Goal: Navigation & Orientation: Find specific page/section

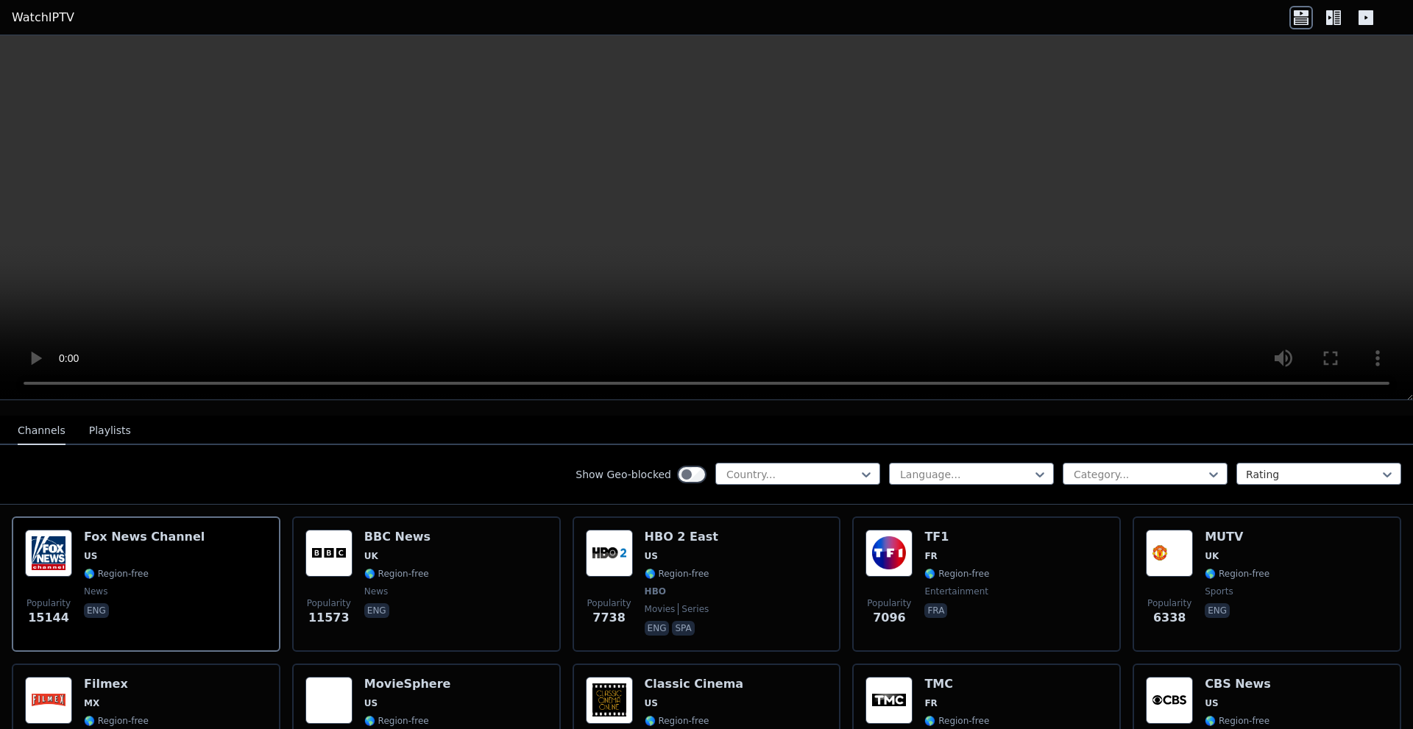
scroll to position [147, 0]
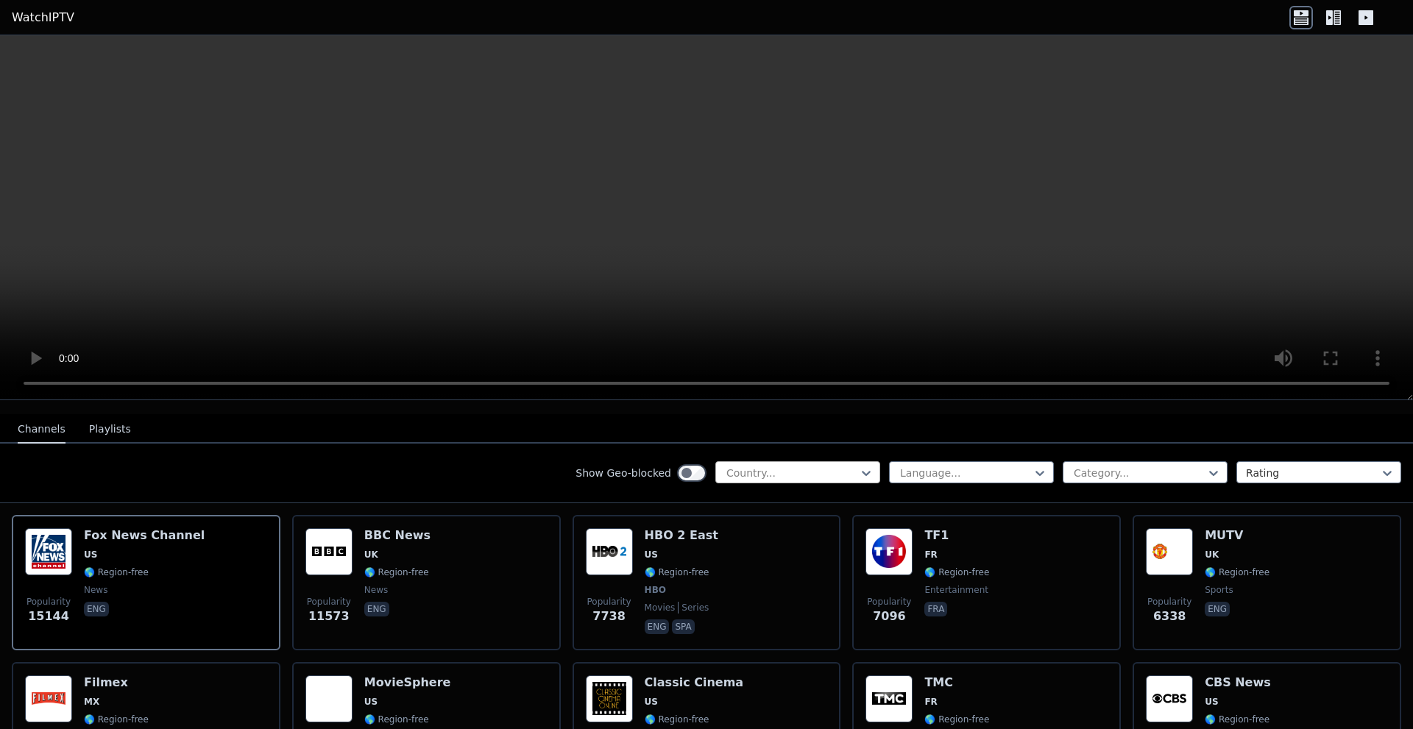
click at [798, 466] on div at bounding box center [792, 473] width 134 height 15
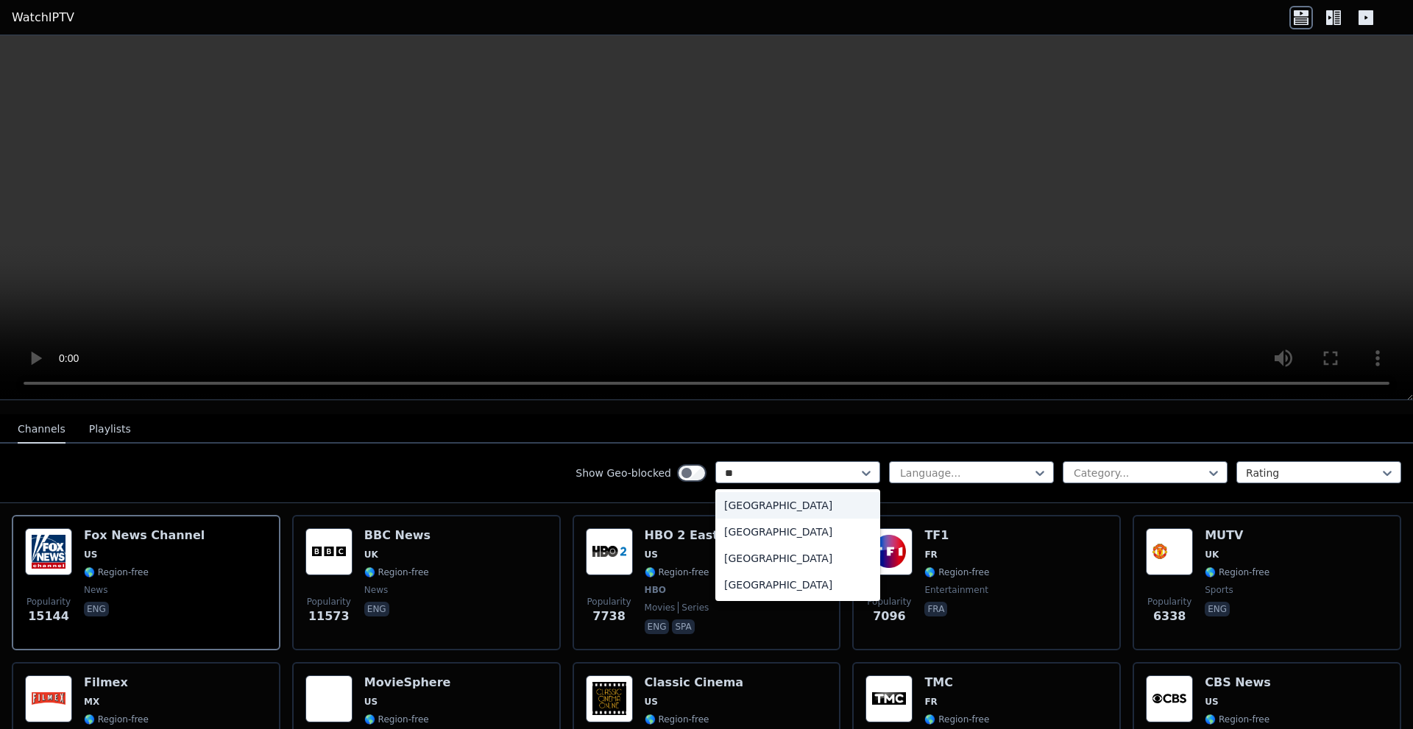
type input "***"
click at [775, 500] on div "[GEOGRAPHIC_DATA]" at bounding box center [797, 505] width 165 height 26
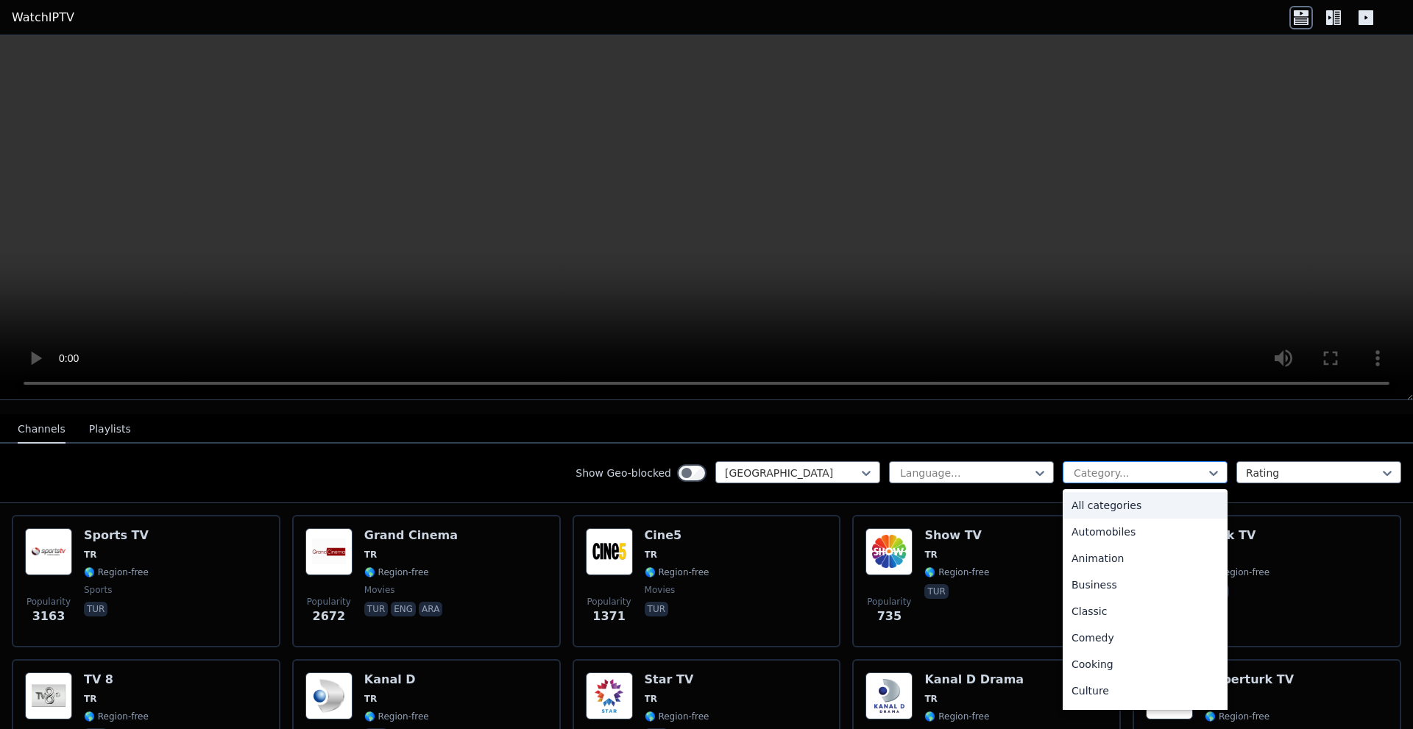
click at [1078, 466] on div at bounding box center [1139, 473] width 134 height 15
type input "**"
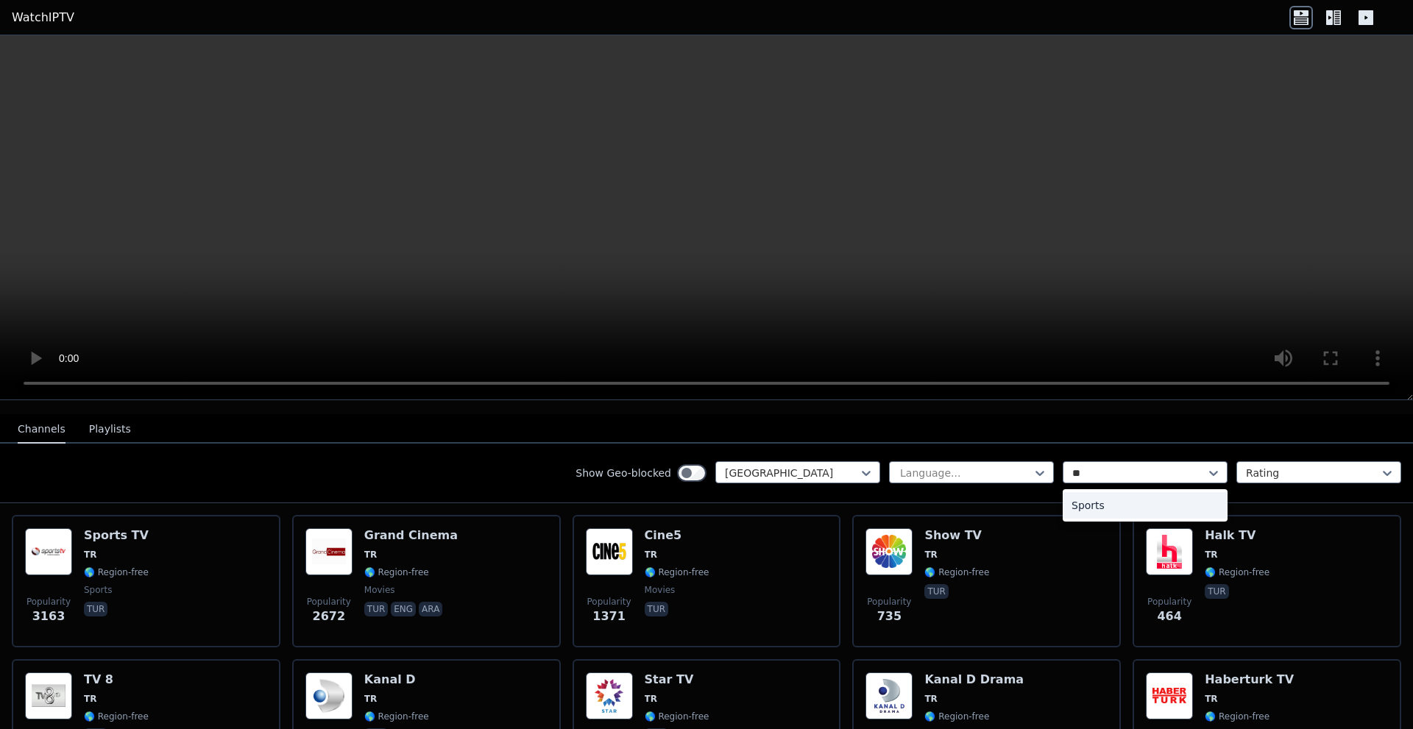
click at [1080, 492] on div "Sports" at bounding box center [1144, 505] width 165 height 26
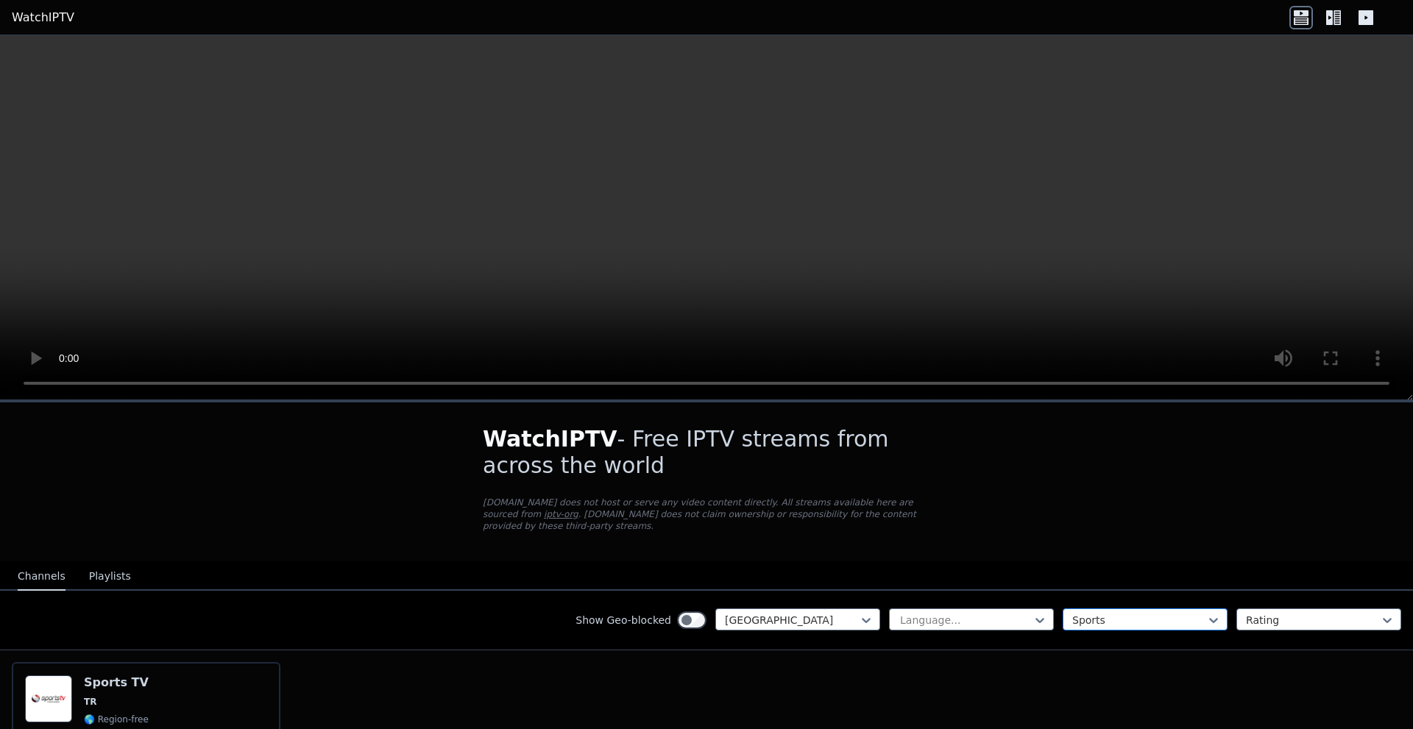
click at [1078, 613] on div at bounding box center [1139, 620] width 134 height 15
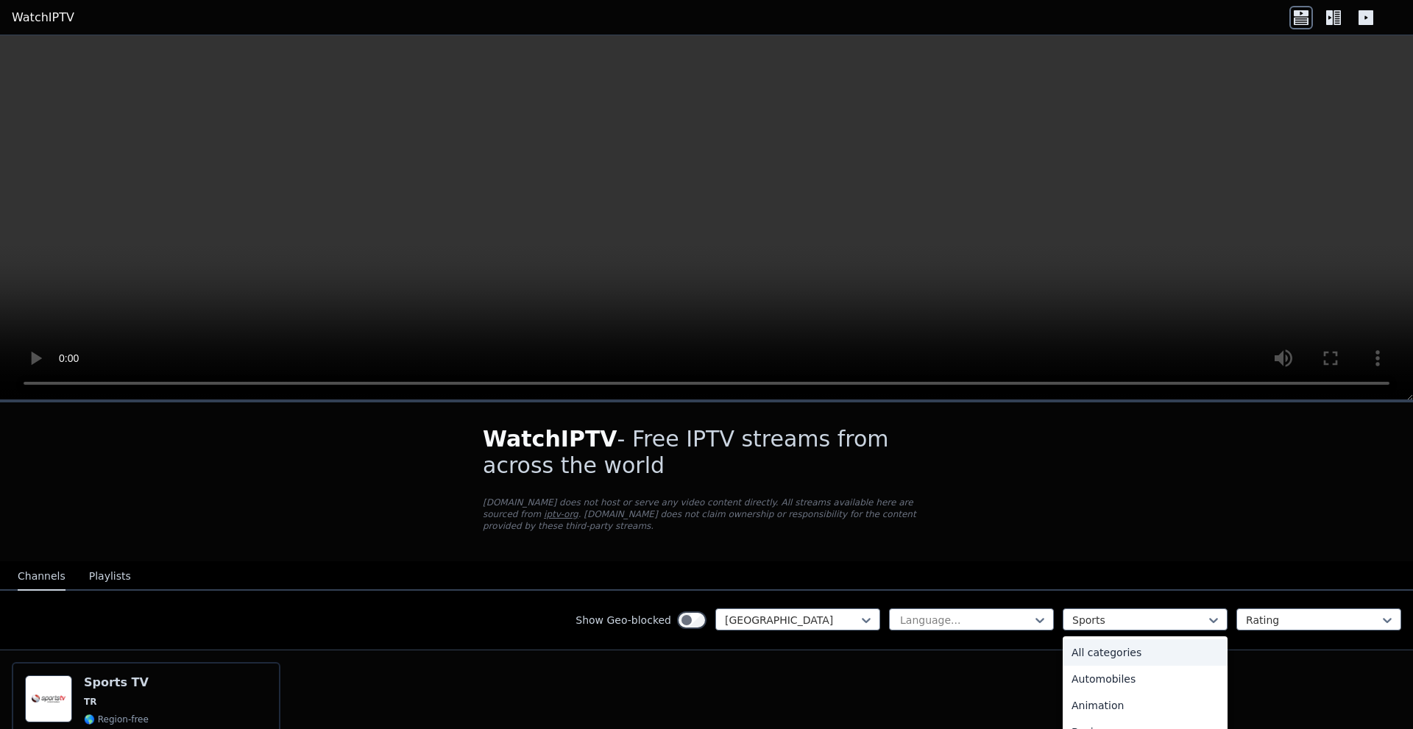
click at [1071, 640] on div "All categories" at bounding box center [1144, 652] width 165 height 26
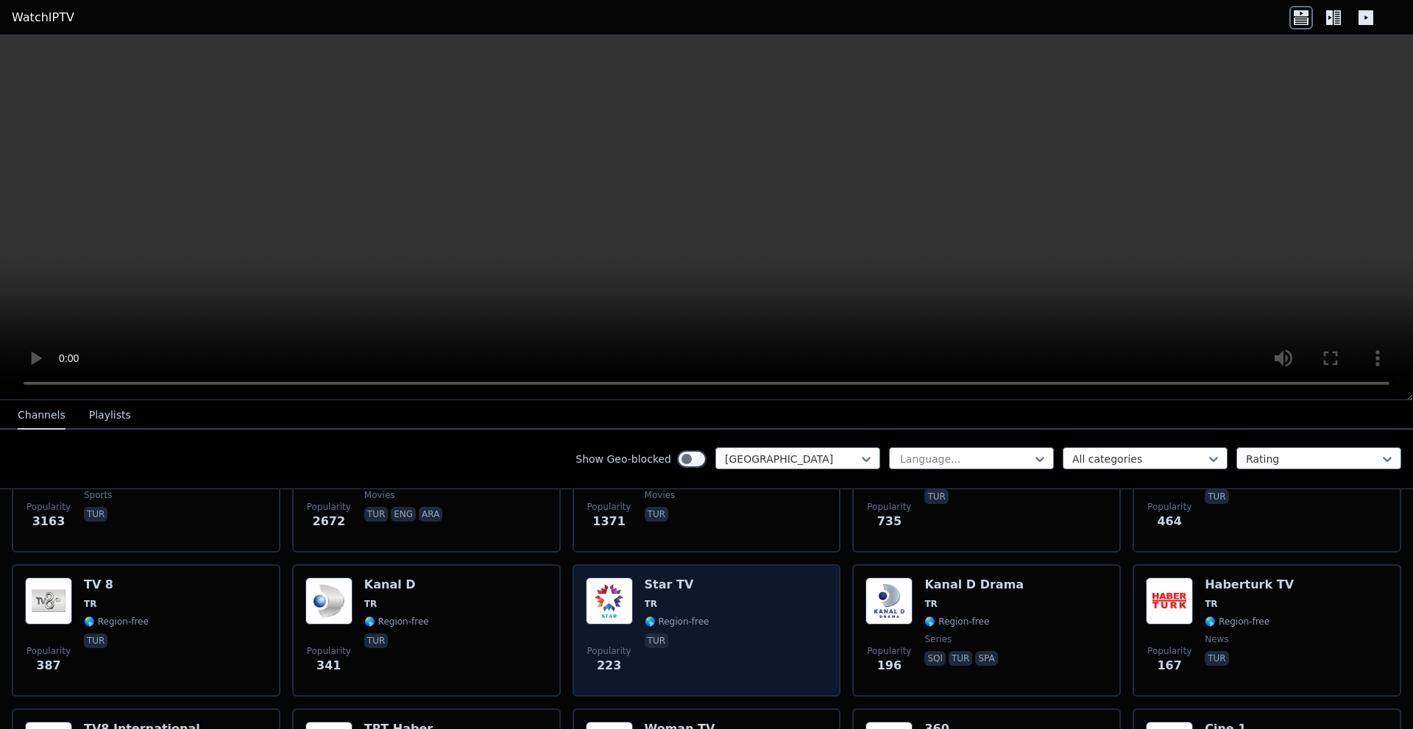
scroll to position [483, 0]
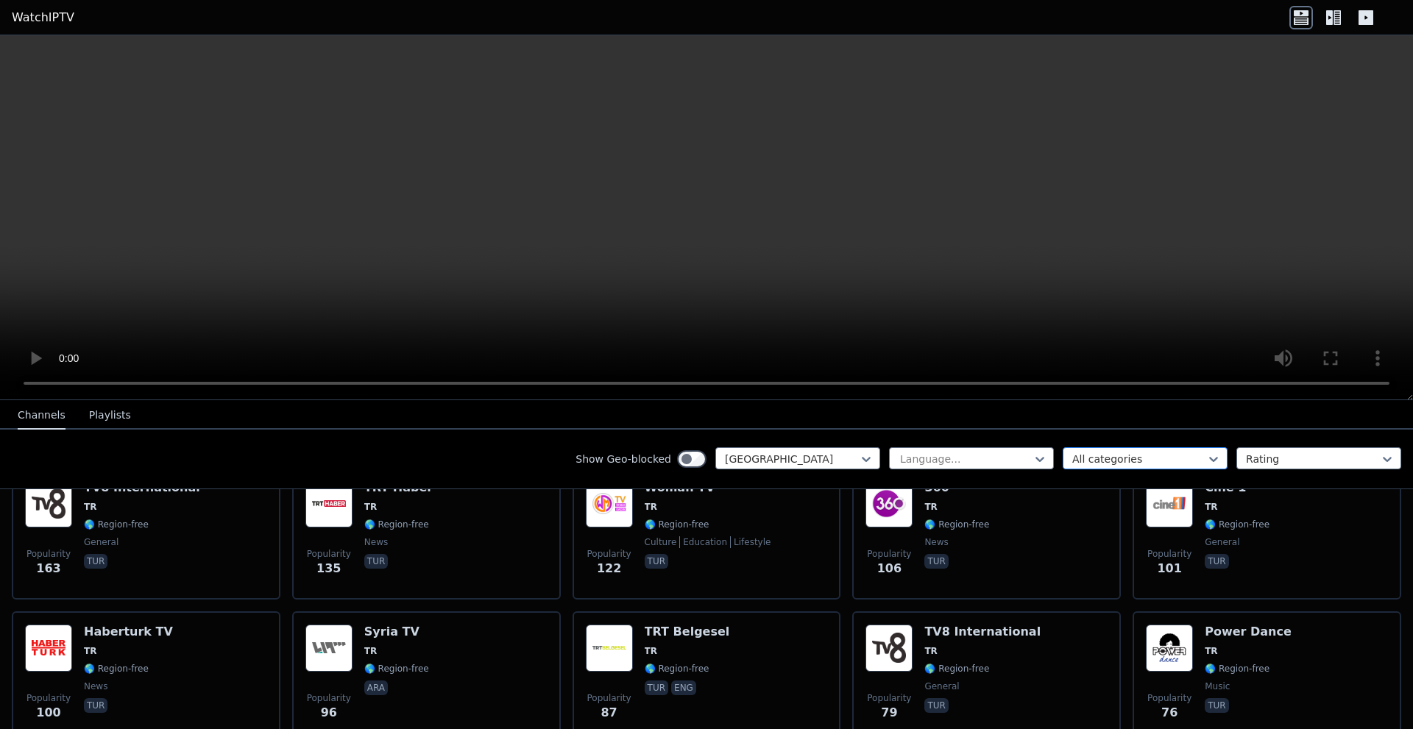
click at [1080, 458] on div at bounding box center [1139, 459] width 134 height 15
type input "*"
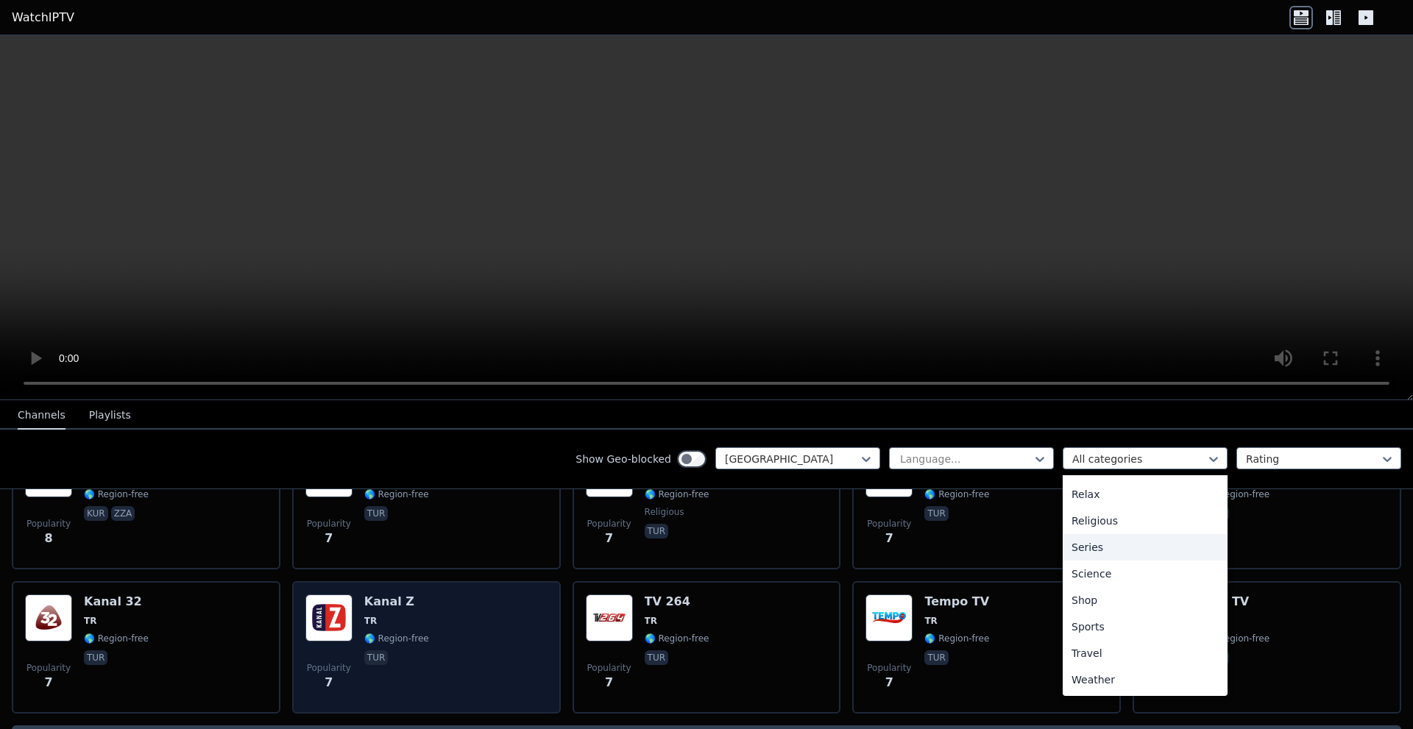
scroll to position [4729, 0]
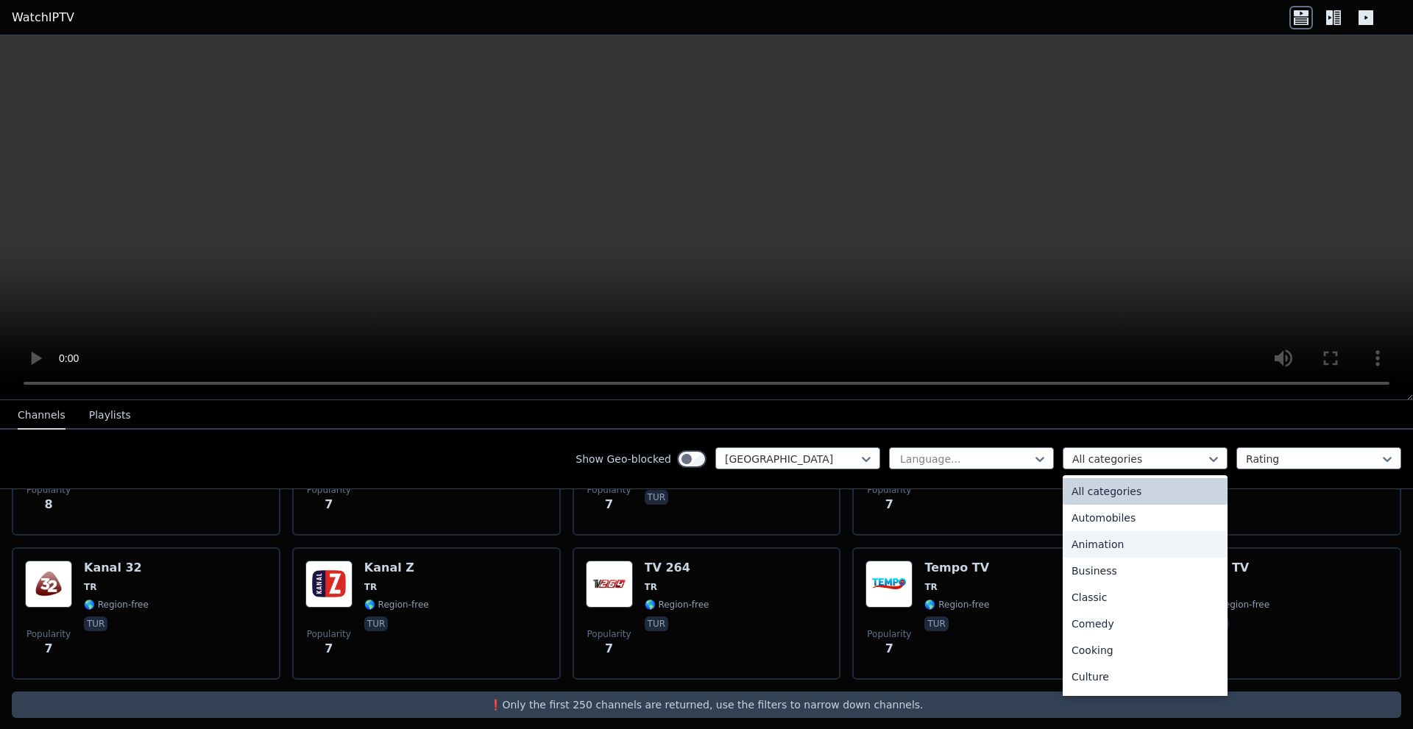
click at [1140, 548] on div "Animation" at bounding box center [1144, 544] width 165 height 26
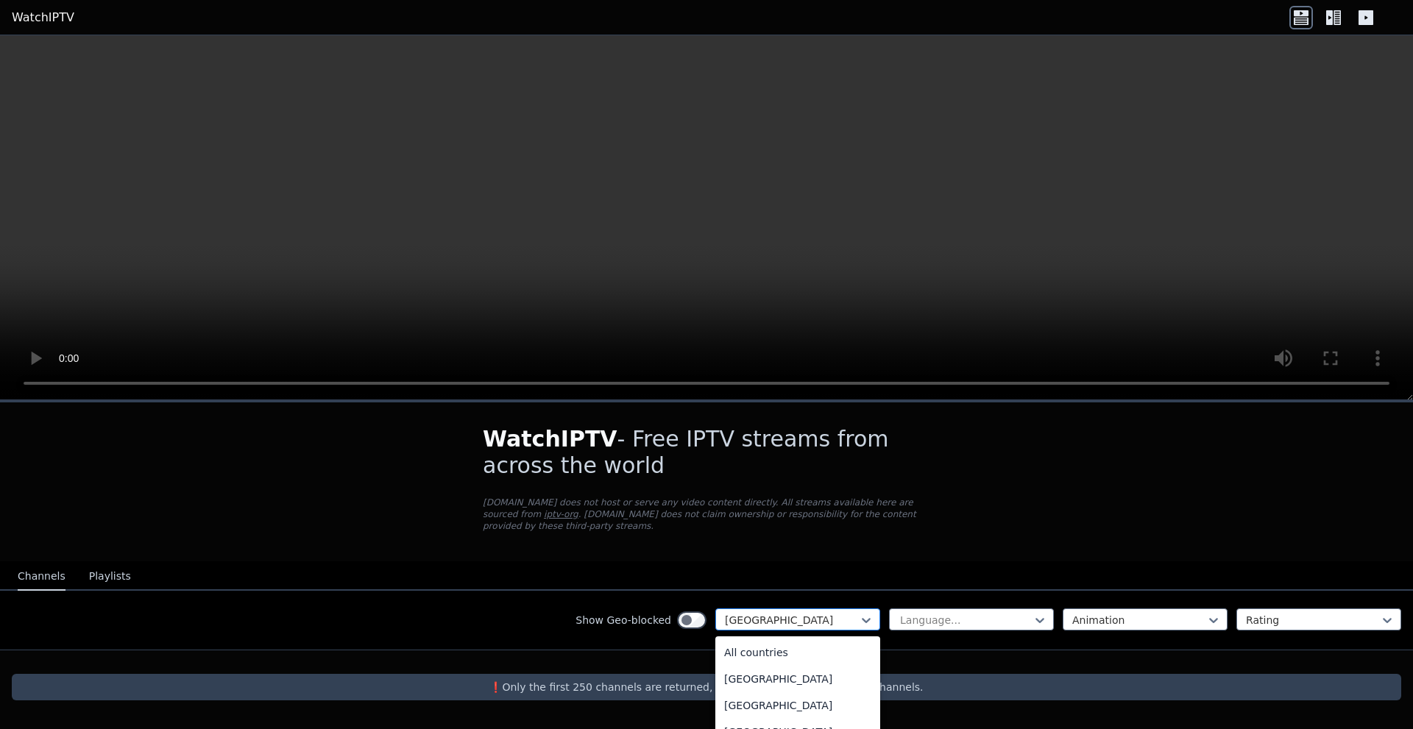
click at [753, 614] on div at bounding box center [792, 620] width 134 height 15
click at [770, 639] on div "All countries" at bounding box center [797, 652] width 165 height 26
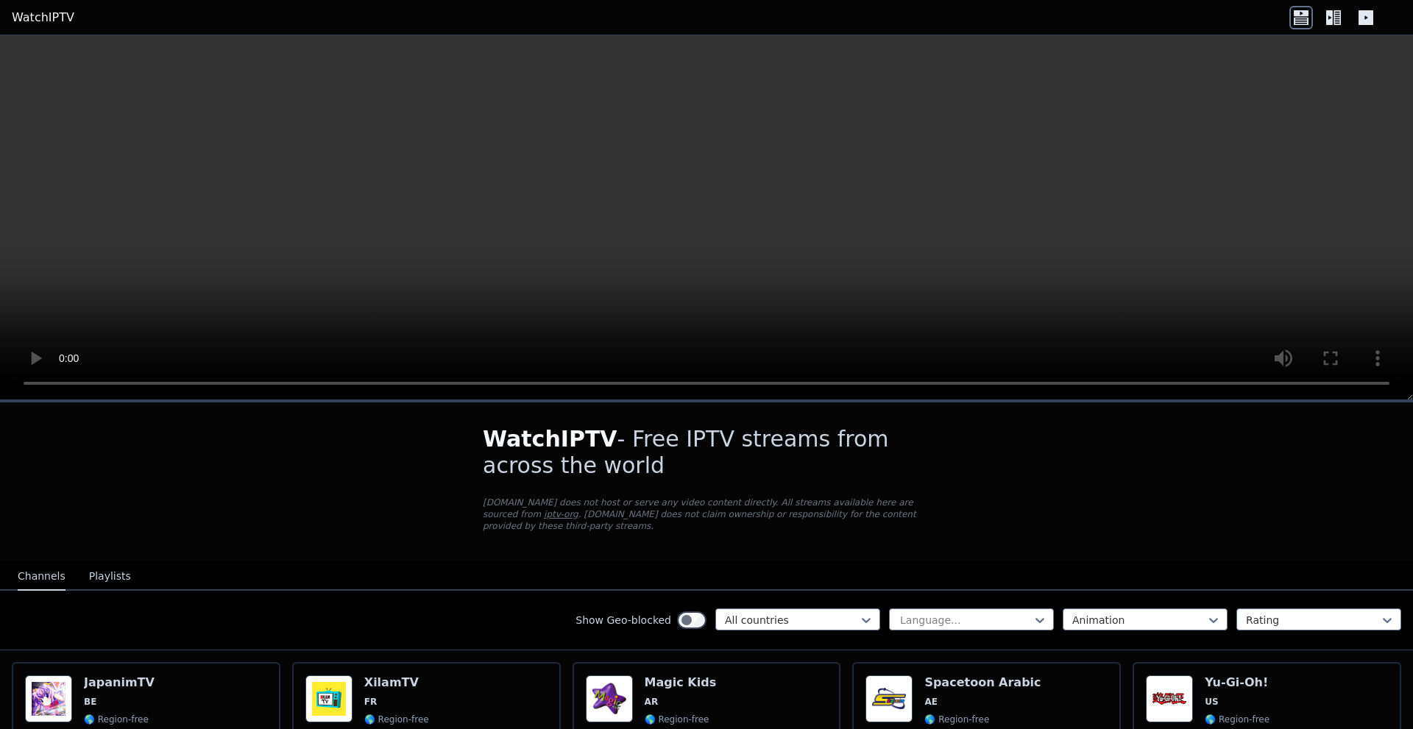
click at [89, 567] on button "Playlists" at bounding box center [110, 577] width 42 height 28
